Goal: Information Seeking & Learning: Learn about a topic

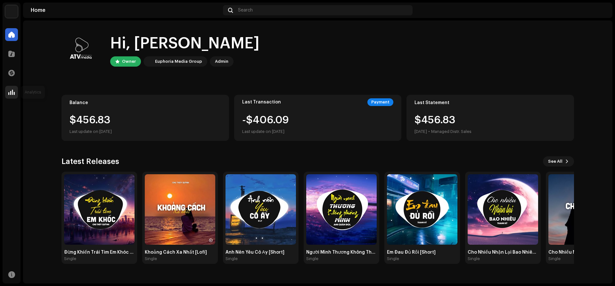
click at [9, 94] on span at bounding box center [11, 92] width 6 height 5
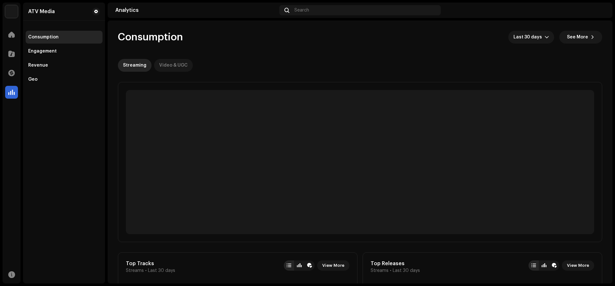
click at [172, 65] on div "Video & UGC" at bounding box center [173, 65] width 29 height 13
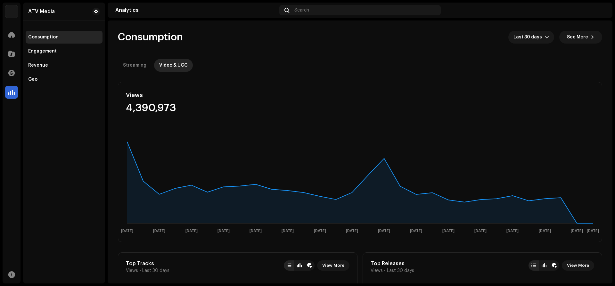
drag, startPoint x: 613, startPoint y: 41, endPoint x: 615, endPoint y: 114, distance: 73.0
click at [615, 114] on div "ATV Media Home Catalog Transactions Analytics Resources ATV Media Consumption E…" at bounding box center [307, 143] width 615 height 286
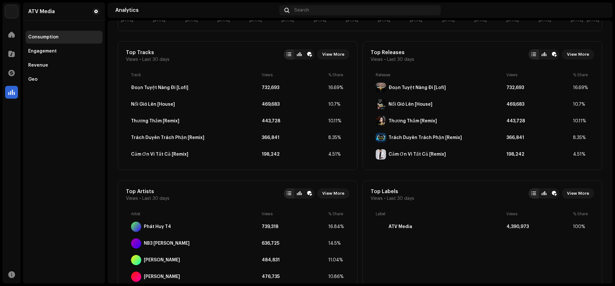
scroll to position [212, 0]
click at [580, 53] on span "View More" at bounding box center [578, 53] width 22 height 13
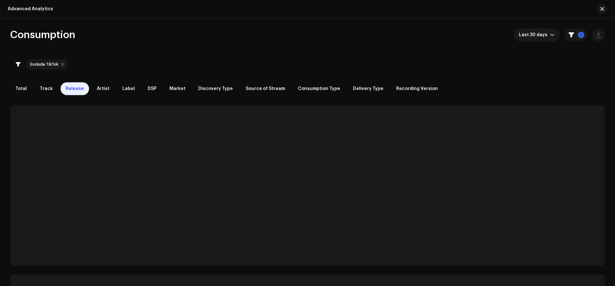
checkbox input "true"
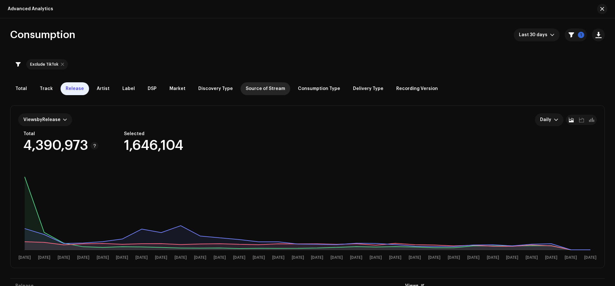
click at [246, 88] on span "Source of Stream" at bounding box center [265, 88] width 39 height 5
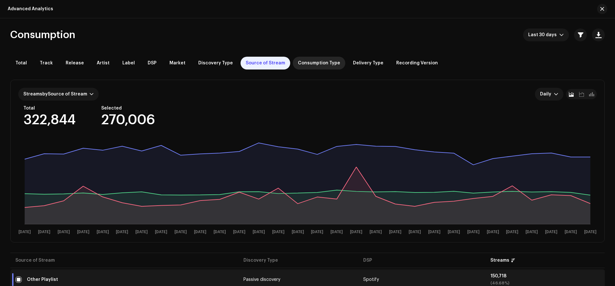
click at [306, 60] on div "Consumption Type" at bounding box center [319, 63] width 53 height 13
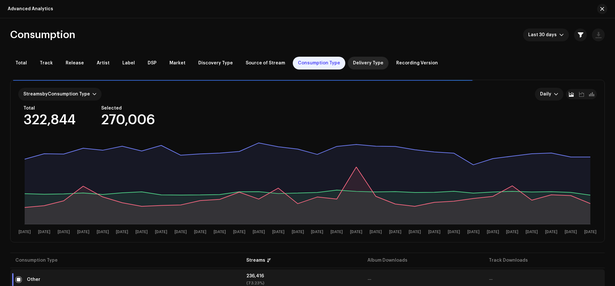
click at [362, 62] on span "Delivery Type" at bounding box center [368, 63] width 30 height 5
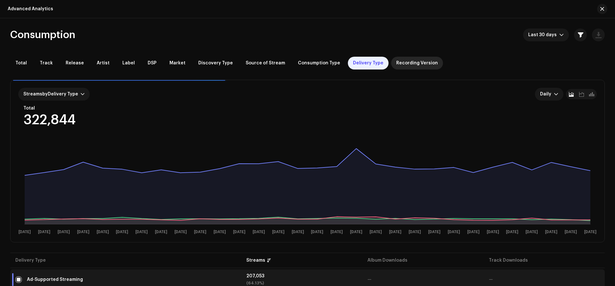
click at [402, 63] on span "Recording Version" at bounding box center [417, 63] width 42 height 5
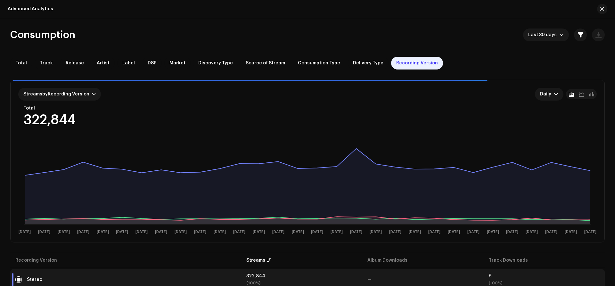
scroll to position [15, 0]
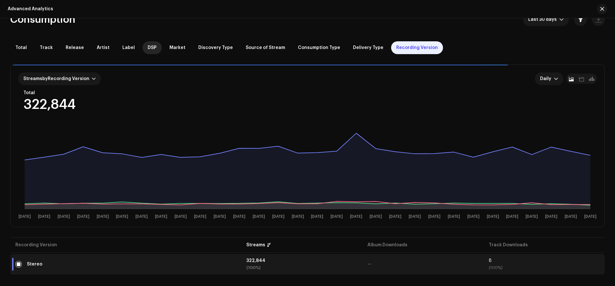
click at [143, 43] on div "DSP" at bounding box center [152, 47] width 19 height 13
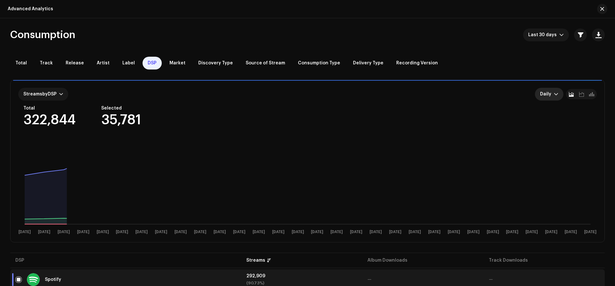
click at [540, 98] on p-select "Daily" at bounding box center [549, 94] width 29 height 13
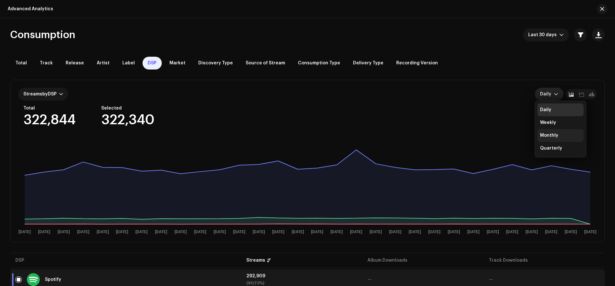
click at [559, 134] on div "Monthly" at bounding box center [560, 135] width 41 height 6
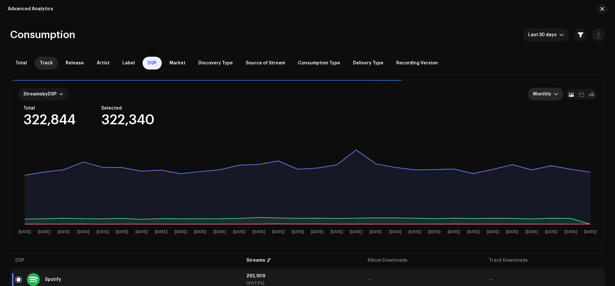
click at [44, 62] on span "Track" at bounding box center [46, 63] width 13 height 5
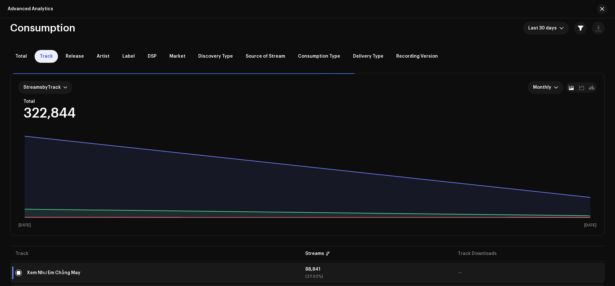
scroll to position [4, 0]
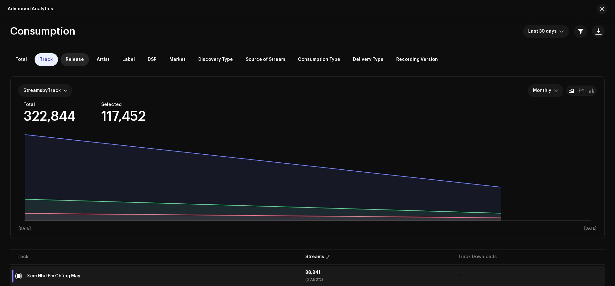
click at [75, 59] on span "Release" at bounding box center [75, 59] width 18 height 5
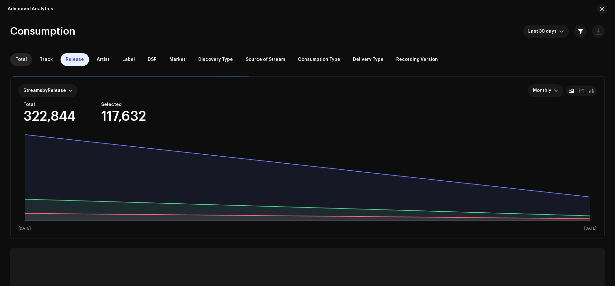
click at [11, 62] on div "Total Track Release Artist Label DSP Market Discovery Type Source of Stream Con…" at bounding box center [307, 59] width 594 height 13
click at [19, 60] on span "Total" at bounding box center [21, 59] width 12 height 5
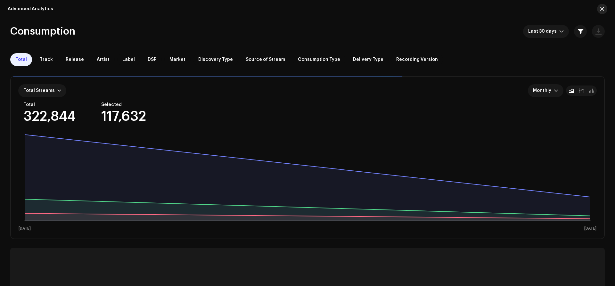
click at [604, 7] on button "button" at bounding box center [602, 9] width 10 height 10
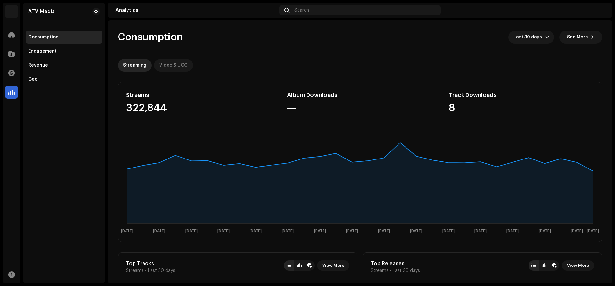
click at [175, 61] on div "Video & UGC" at bounding box center [173, 65] width 29 height 13
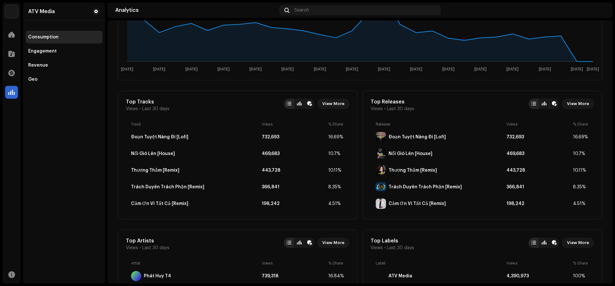
scroll to position [163, 0]
click at [337, 103] on span "View More" at bounding box center [333, 102] width 22 height 13
